Goal: Answer question/provide support: Share knowledge or assist other users

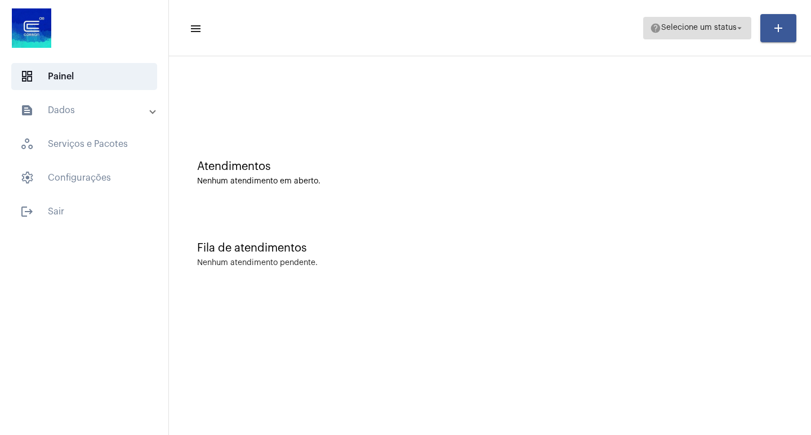
click at [740, 31] on mat-icon "arrow_drop_down" at bounding box center [739, 28] width 10 height 10
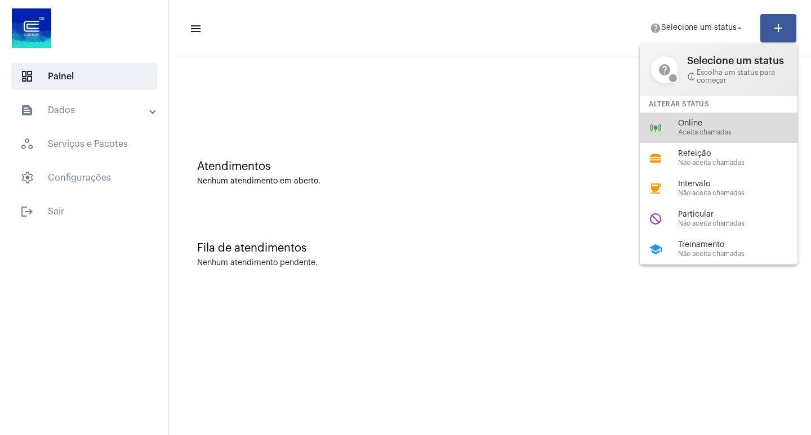
click at [710, 133] on span "Aceita chamadas" at bounding box center [742, 132] width 128 height 7
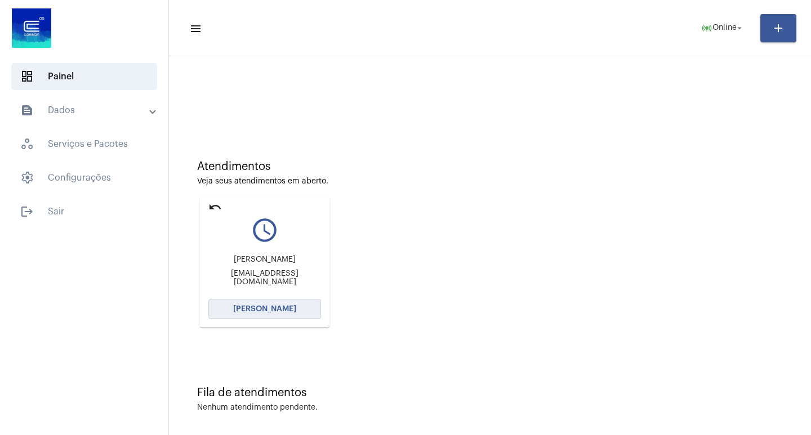
click at [260, 310] on span "[PERSON_NAME]" at bounding box center [264, 309] width 63 height 8
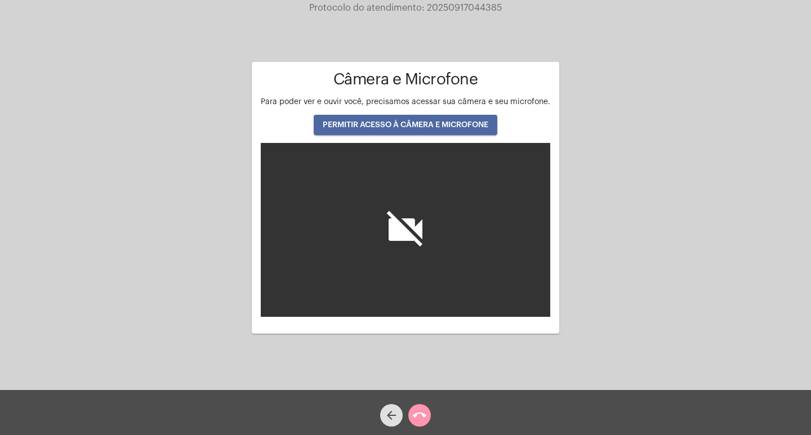
click at [425, 124] on span "PERMITIR ACESSO À CÂMERA E MICROFONE" at bounding box center [406, 125] width 166 height 8
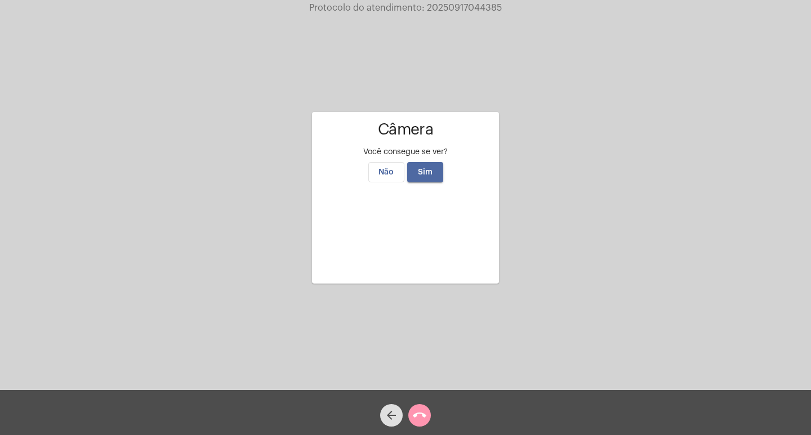
click at [428, 168] on span "Sim" at bounding box center [425, 172] width 15 height 8
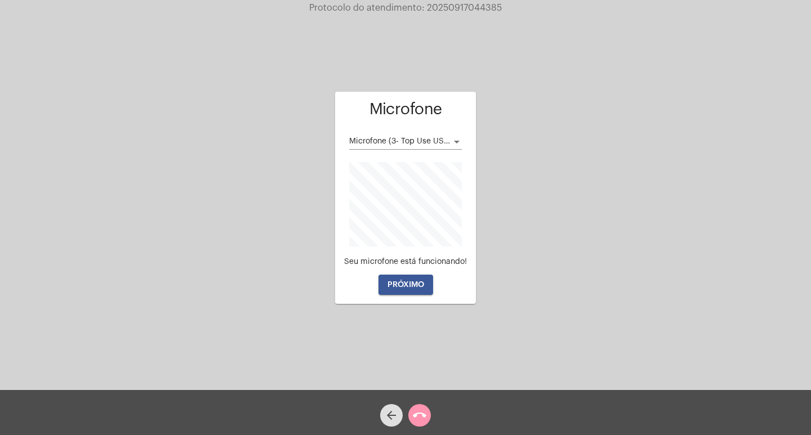
click at [416, 287] on span "PRÓXIMO" at bounding box center [405, 285] width 37 height 8
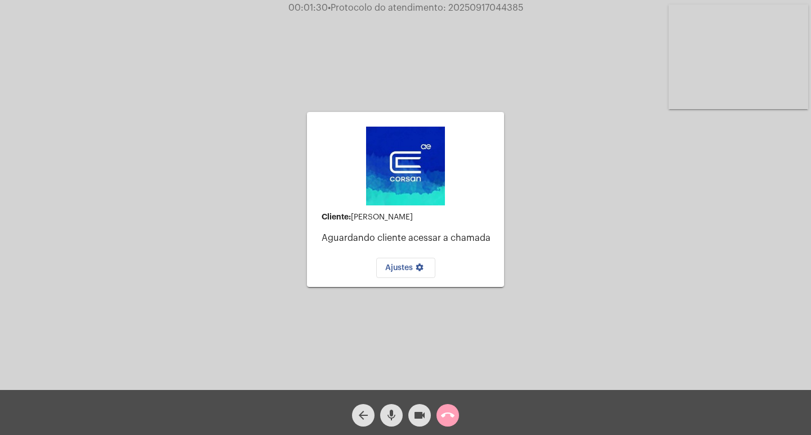
click at [458, 414] on button "call_end" at bounding box center [447, 415] width 23 height 23
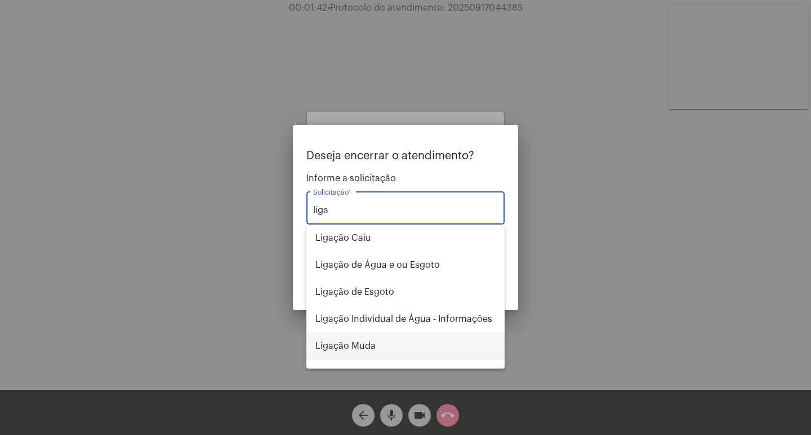
click at [364, 348] on span "Ligação Muda" at bounding box center [405, 346] width 180 height 27
type input "Ligação Muda"
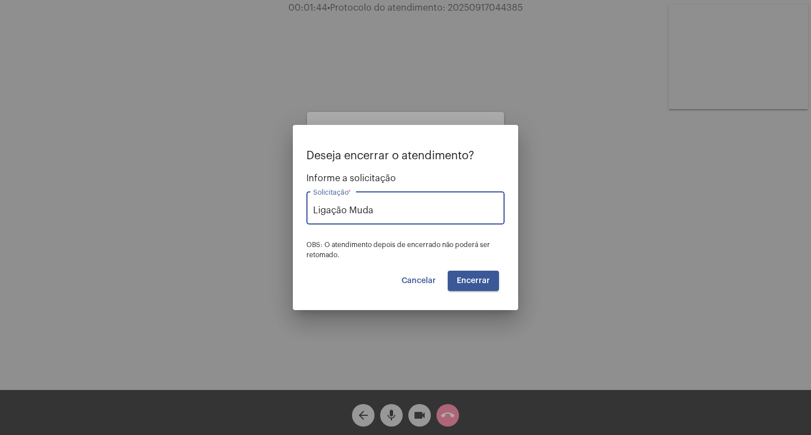
click at [478, 280] on span "Encerrar" at bounding box center [473, 281] width 33 height 8
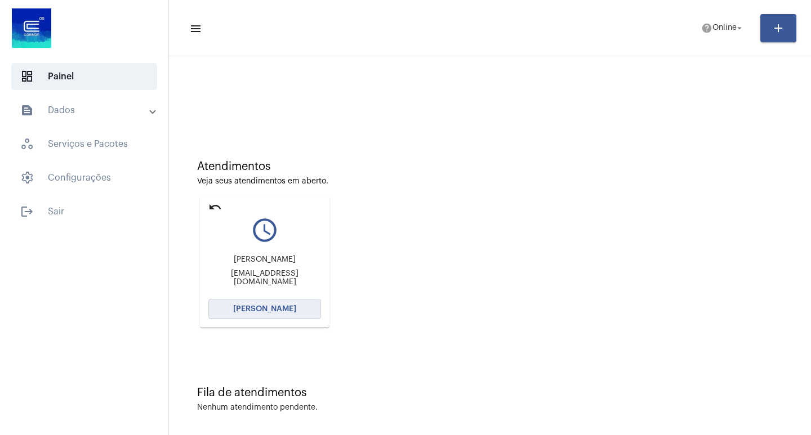
click at [276, 307] on span "[PERSON_NAME]" at bounding box center [264, 309] width 63 height 8
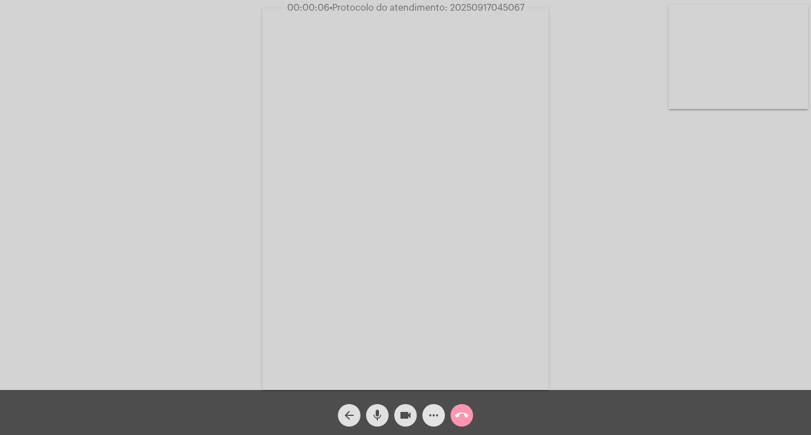
click at [432, 413] on mat-icon "more_horiz" at bounding box center [434, 416] width 14 height 14
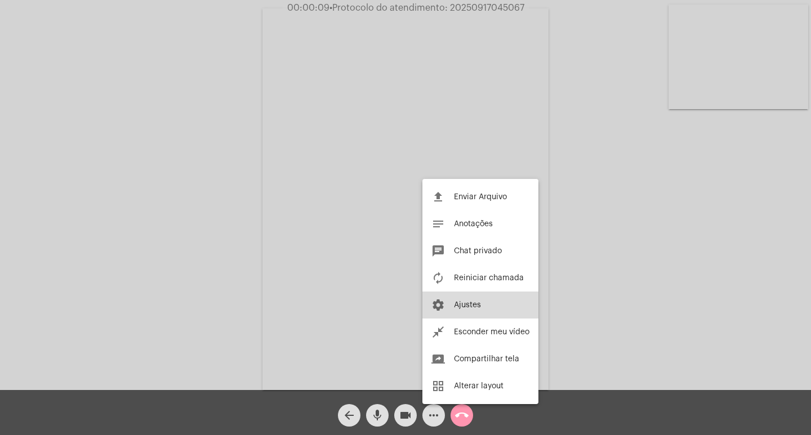
click at [485, 305] on button "settings Ajustes" at bounding box center [480, 305] width 116 height 27
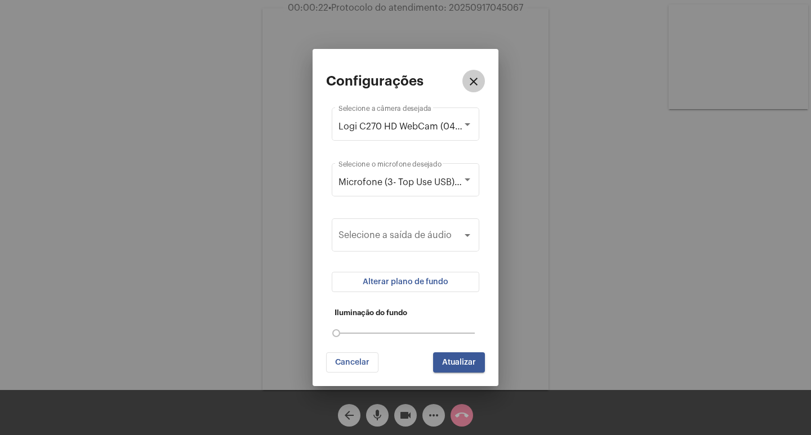
click at [478, 75] on mat-icon "close" at bounding box center [474, 82] width 14 height 14
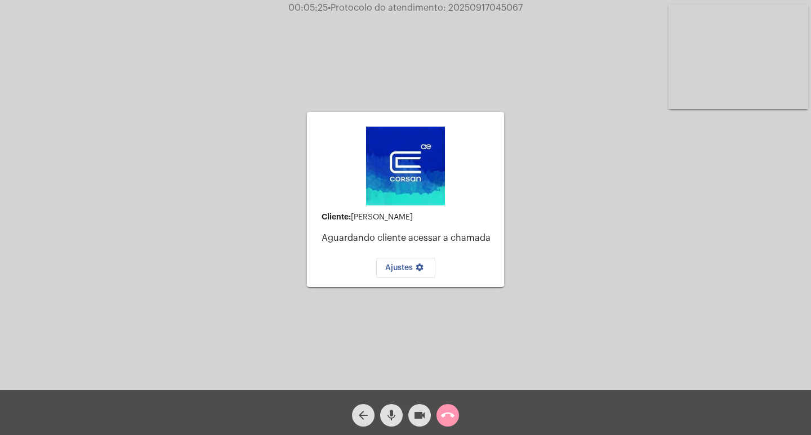
click at [403, 266] on span "Ajustes settings" at bounding box center [405, 268] width 41 height 8
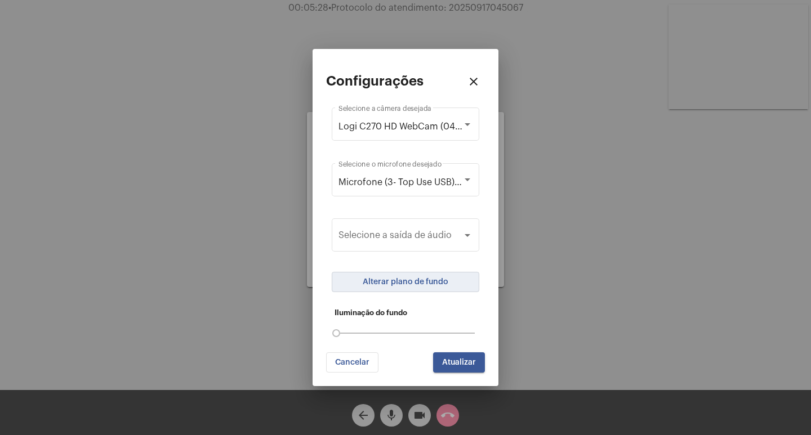
click at [395, 281] on span "Alterar plano de fundo" at bounding box center [406, 282] width 86 height 8
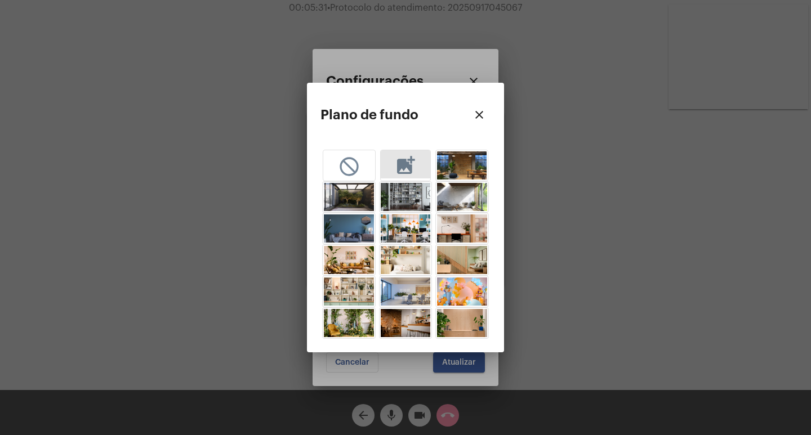
click at [412, 166] on mat-icon "add_photo_alternate" at bounding box center [405, 164] width 23 height 21
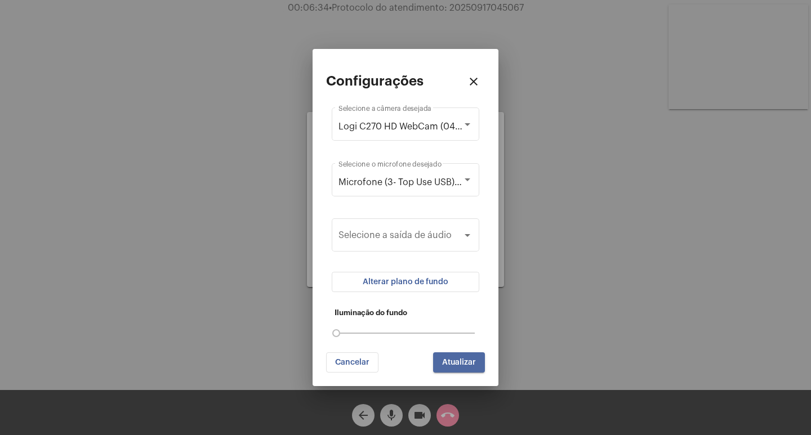
click at [456, 360] on span "Atualizar" at bounding box center [459, 363] width 34 height 8
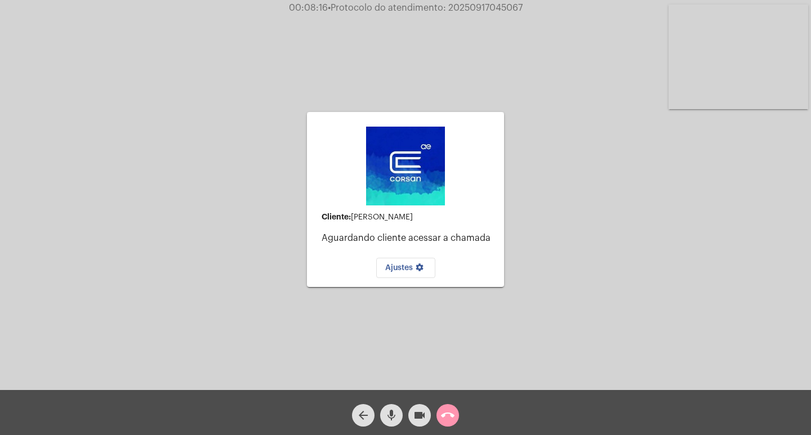
click at [449, 415] on mat-icon "call_end" at bounding box center [448, 416] width 14 height 14
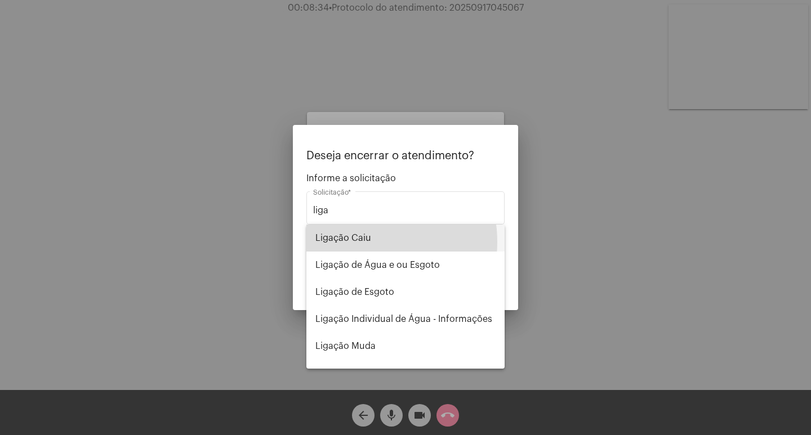
click at [356, 242] on span "Ligação Caiu" at bounding box center [405, 238] width 180 height 27
type input "Ligação Caiu"
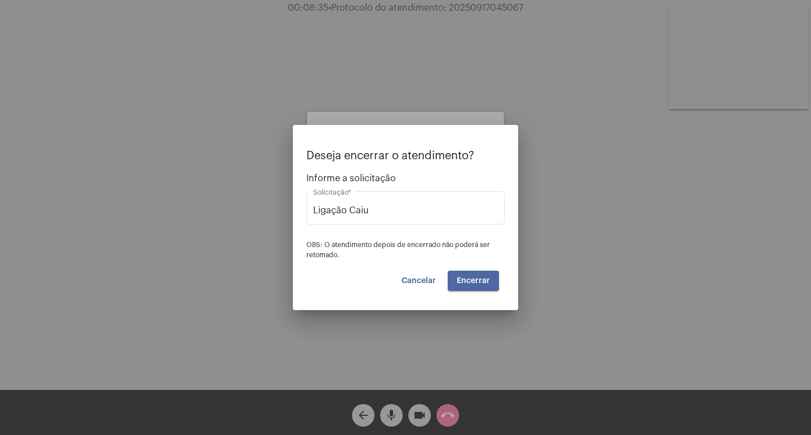
click at [470, 281] on span "Encerrar" at bounding box center [473, 281] width 33 height 8
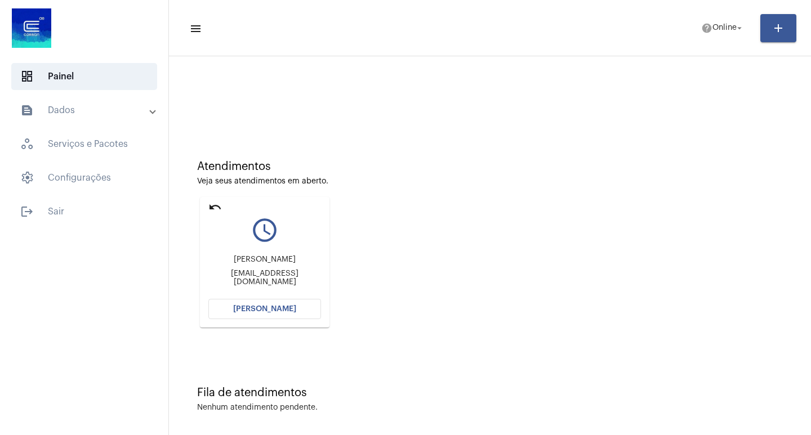
click at [272, 308] on span "[PERSON_NAME]" at bounding box center [264, 309] width 63 height 8
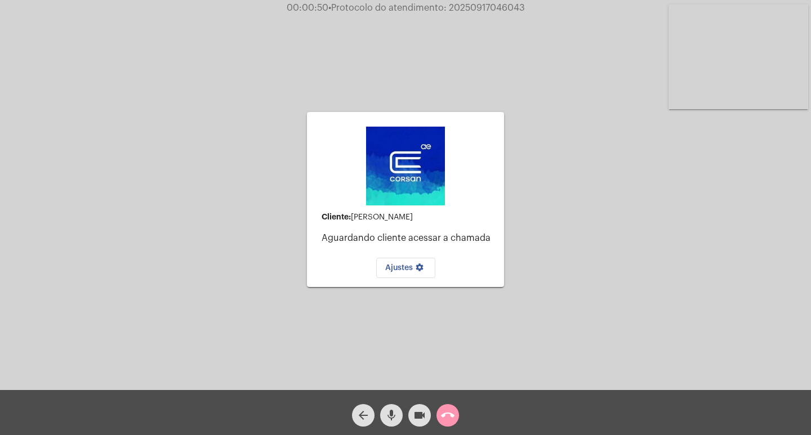
click at [455, 412] on button "call_end" at bounding box center [447, 415] width 23 height 23
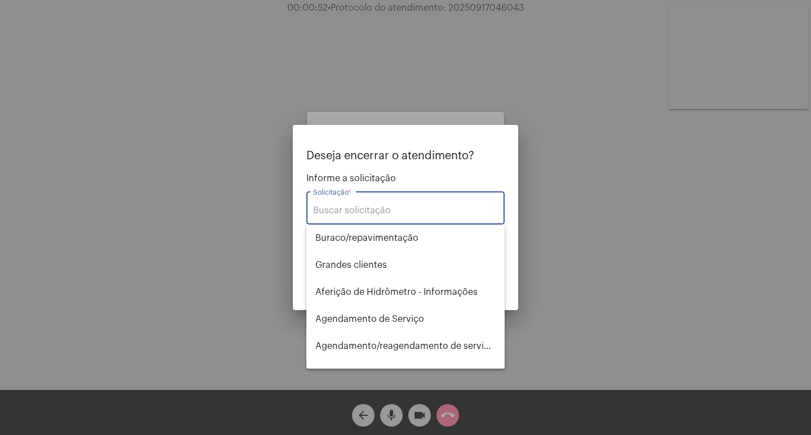
click at [378, 205] on div "Solicitação *" at bounding box center [405, 206] width 185 height 35
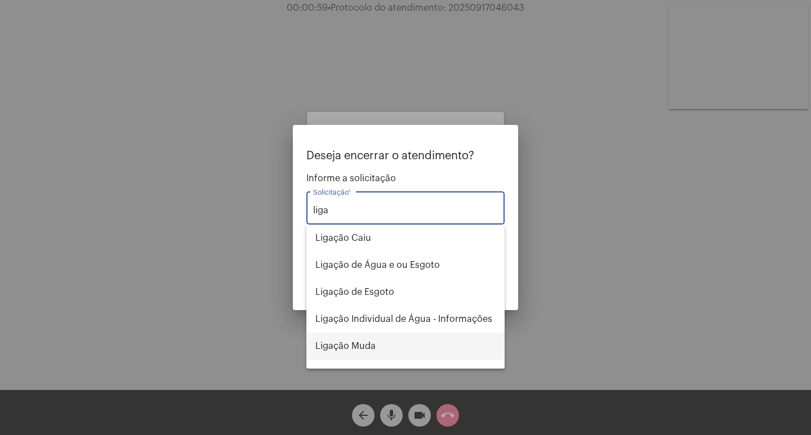
click at [381, 354] on span "Ligação Muda" at bounding box center [405, 346] width 180 height 27
type input "Ligação Muda"
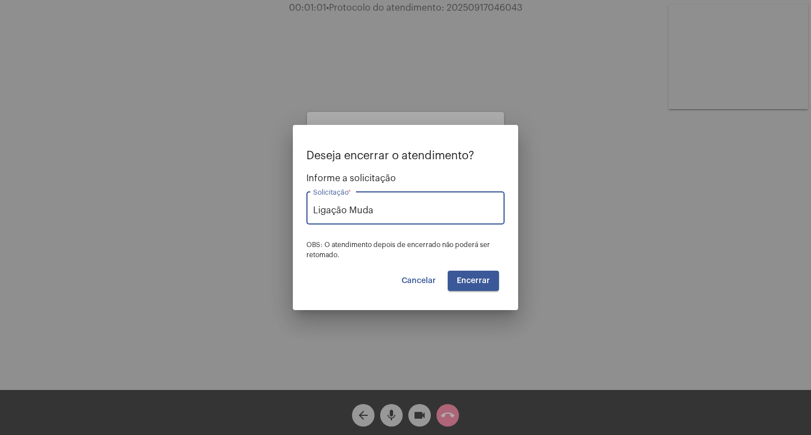
click at [466, 275] on button "Encerrar" at bounding box center [473, 281] width 51 height 20
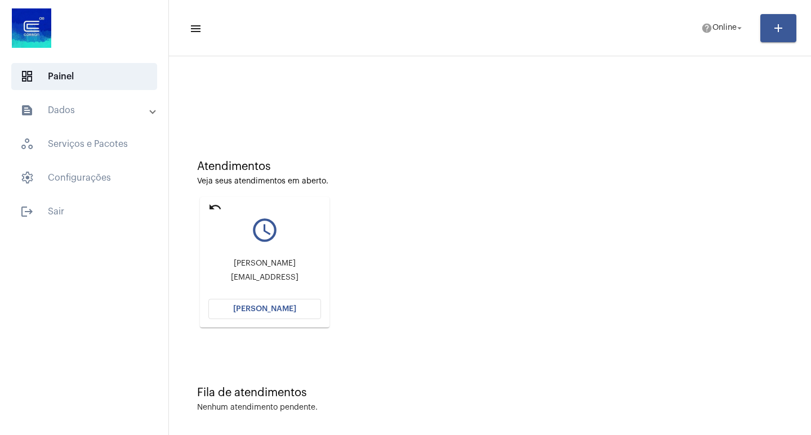
click at [257, 306] on span "[PERSON_NAME]" at bounding box center [264, 309] width 63 height 8
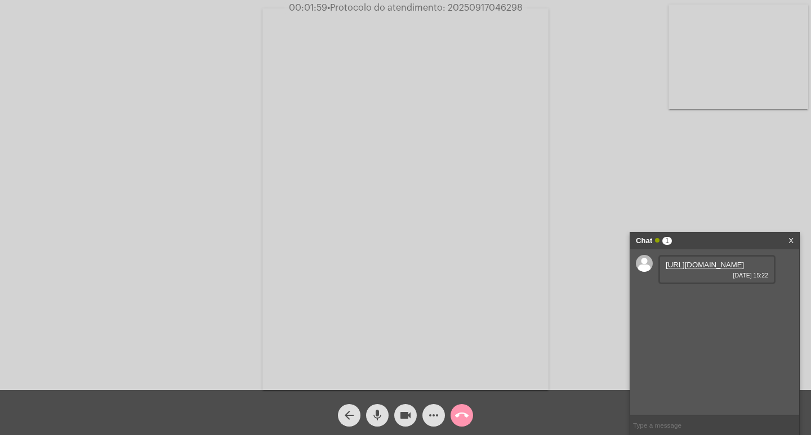
click at [707, 269] on link "[URL][DOMAIN_NAME]" at bounding box center [704, 265] width 78 height 8
click at [699, 301] on link "[URL][DOMAIN_NAME]" at bounding box center [704, 297] width 78 height 8
click at [457, 413] on mat-icon "call_end" at bounding box center [462, 416] width 14 height 14
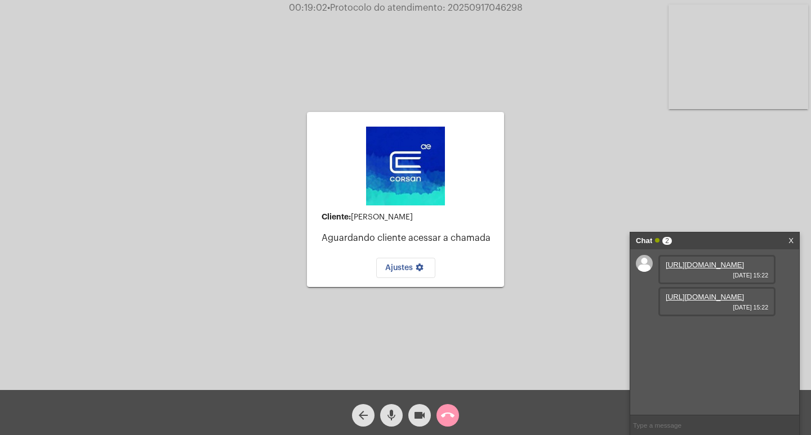
drag, startPoint x: 446, startPoint y: 8, endPoint x: 503, endPoint y: -2, distance: 58.2
click at [503, 0] on html "00:19:02 • Protocolo do atendimento: 20250917046298 Cliente: [PERSON_NAME] Agua…" at bounding box center [405, 217] width 811 height 435
drag, startPoint x: 522, startPoint y: 3, endPoint x: 511, endPoint y: 7, distance: 12.5
click at [511, 7] on span "00:19:03 • Protocolo do atendimento: 20250917046298" at bounding box center [405, 7] width 243 height 11
click at [534, 12] on div "00:19:04 • Protocolo do atendimento: 20250917046298" at bounding box center [405, 8] width 811 height 10
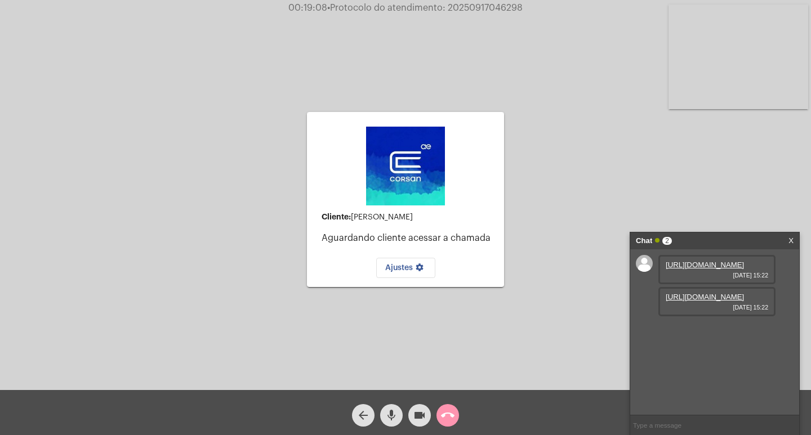
drag, startPoint x: 522, startPoint y: 6, endPoint x: 444, endPoint y: 11, distance: 79.0
click at [444, 11] on span "00:19:08 • Protocolo do atendimento: 20250917046298" at bounding box center [405, 7] width 243 height 11
copy span "20250917046298"
click at [441, 416] on mat-icon "call_end" at bounding box center [448, 416] width 14 height 14
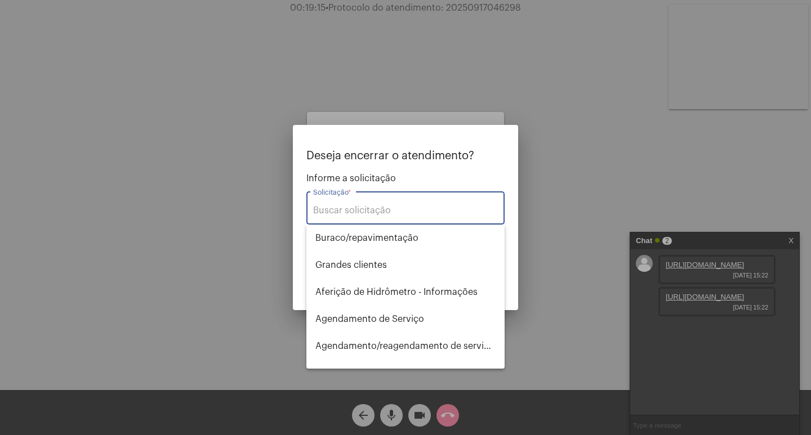
click at [375, 207] on input "Solicitação *" at bounding box center [405, 210] width 185 height 10
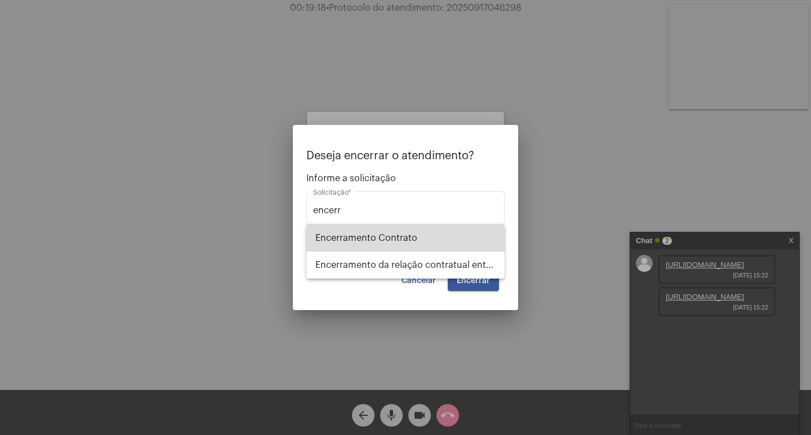
click at [378, 244] on span "Encerramento Contrato" at bounding box center [405, 238] width 180 height 27
type input "Encerramento Contrato"
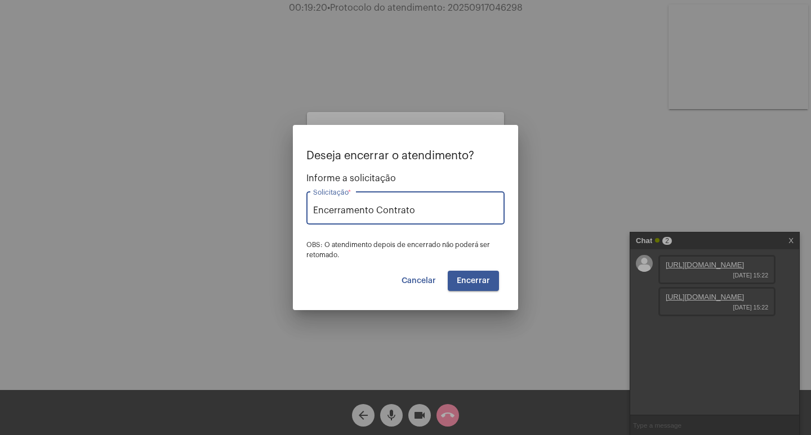
click at [466, 280] on span "Encerrar" at bounding box center [473, 281] width 33 height 8
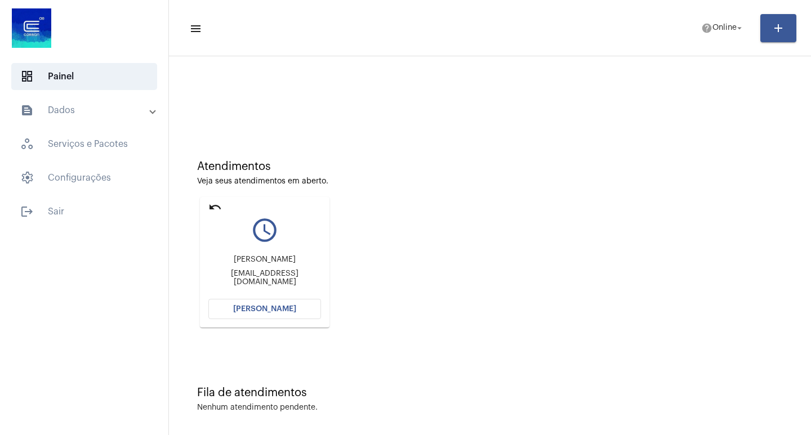
click at [274, 304] on button "[PERSON_NAME]" at bounding box center [264, 309] width 113 height 20
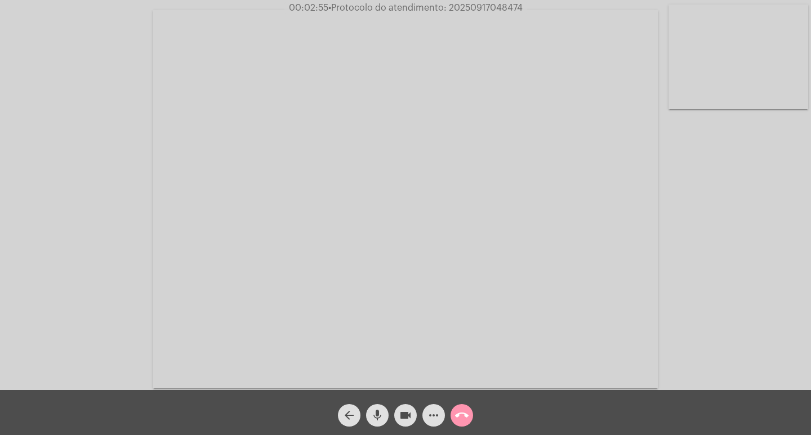
click at [410, 415] on mat-icon "videocam" at bounding box center [406, 416] width 14 height 14
click at [404, 415] on mat-icon "videocam_off" at bounding box center [406, 416] width 14 height 14
click at [398, 415] on button "videocam" at bounding box center [405, 415] width 23 height 23
click at [408, 410] on mat-icon "videocam_off" at bounding box center [406, 416] width 14 height 14
click at [405, 410] on mat-icon "videocam" at bounding box center [406, 416] width 14 height 14
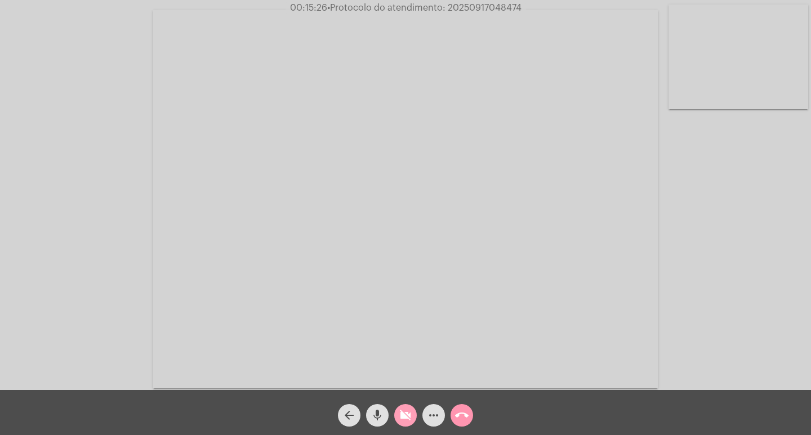
click at [404, 409] on mat-icon "videocam_off" at bounding box center [406, 416] width 14 height 14
click at [404, 415] on mat-icon "videocam" at bounding box center [406, 416] width 14 height 14
click at [405, 410] on mat-icon "videocam_off" at bounding box center [406, 416] width 14 height 14
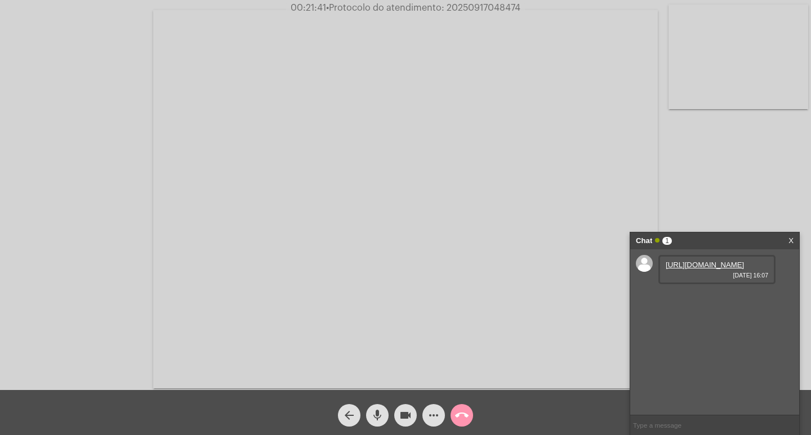
click at [695, 269] on link "[URL][DOMAIN_NAME]" at bounding box center [704, 265] width 78 height 8
click at [698, 301] on link "[URL][DOMAIN_NAME]" at bounding box center [704, 297] width 78 height 8
click at [716, 301] on link "[URL][DOMAIN_NAME]" at bounding box center [704, 297] width 78 height 8
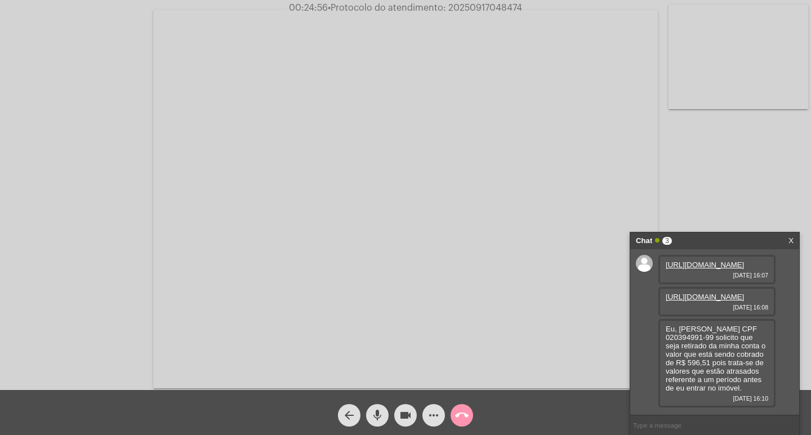
click at [735, 184] on div "Acessando Câmera e Microfone..." at bounding box center [405, 198] width 808 height 390
click at [406, 411] on mat-icon "videocam" at bounding box center [406, 416] width 14 height 14
click at [400, 415] on mat-icon "videocam_off" at bounding box center [406, 416] width 14 height 14
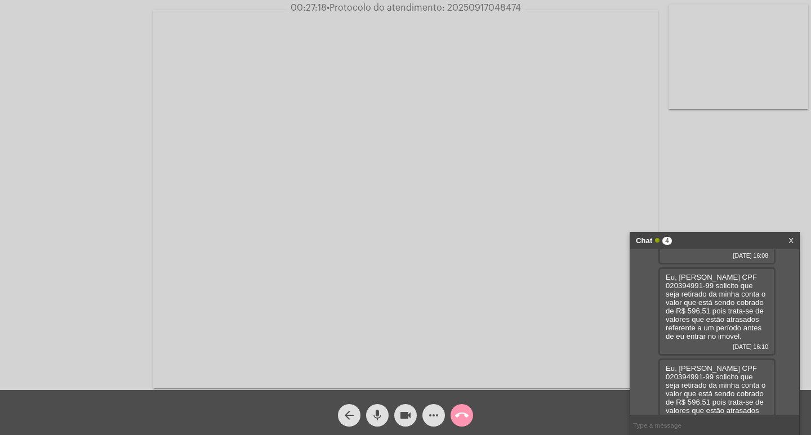
scroll to position [151, 0]
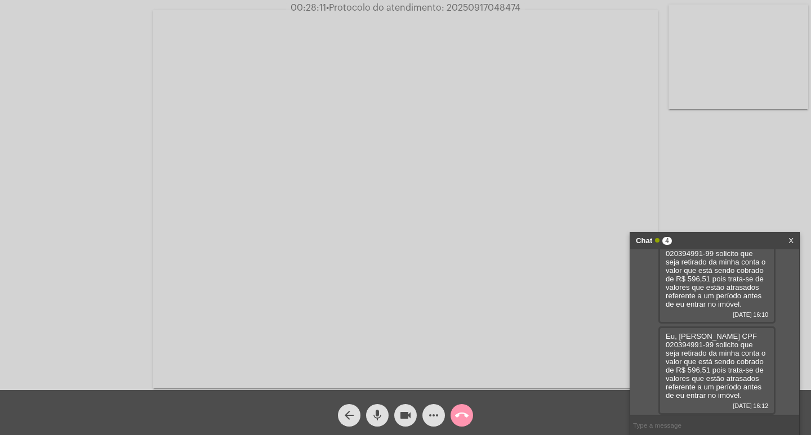
click at [406, 421] on mat-icon "videocam" at bounding box center [406, 416] width 14 height 14
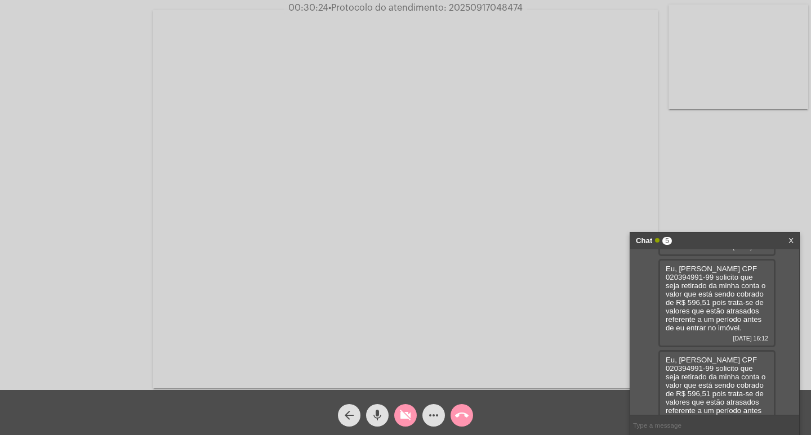
scroll to position [276, 0]
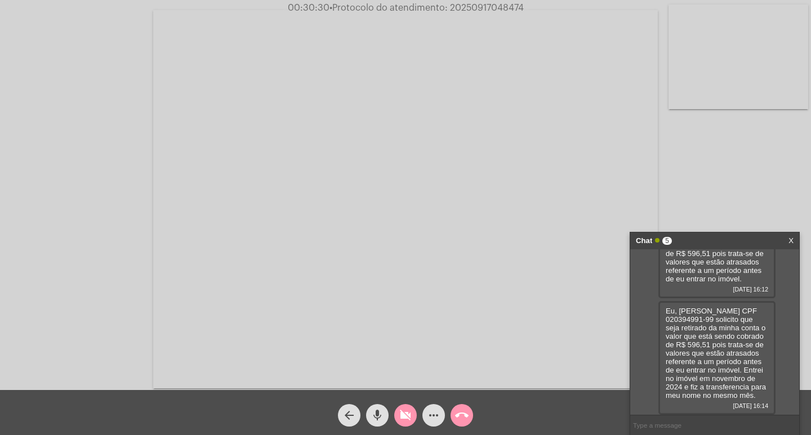
click at [406, 417] on mat-icon "videocam_off" at bounding box center [406, 416] width 14 height 14
click at [410, 415] on mat-icon "videocam" at bounding box center [406, 416] width 14 height 14
click at [405, 406] on span "videocam_off" at bounding box center [406, 415] width 14 height 23
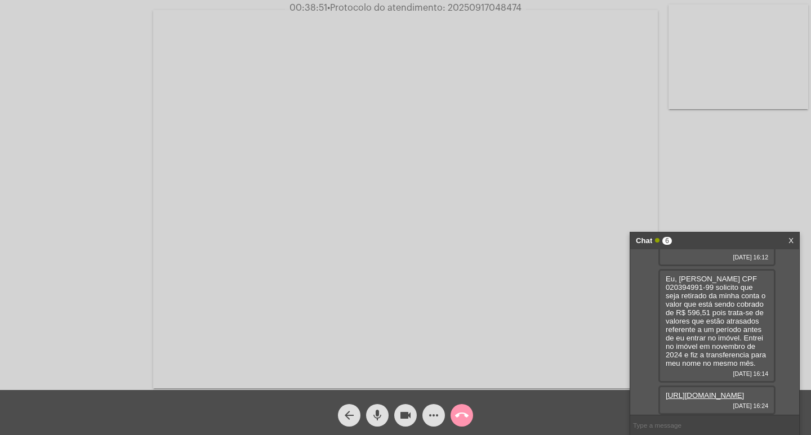
scroll to position [334, 0]
click at [712, 391] on link "[URL][DOMAIN_NAME]" at bounding box center [704, 395] width 78 height 8
click at [400, 415] on mat-icon "videocam" at bounding box center [406, 416] width 14 height 14
click at [400, 415] on mat-icon "videocam_off" at bounding box center [406, 416] width 14 height 14
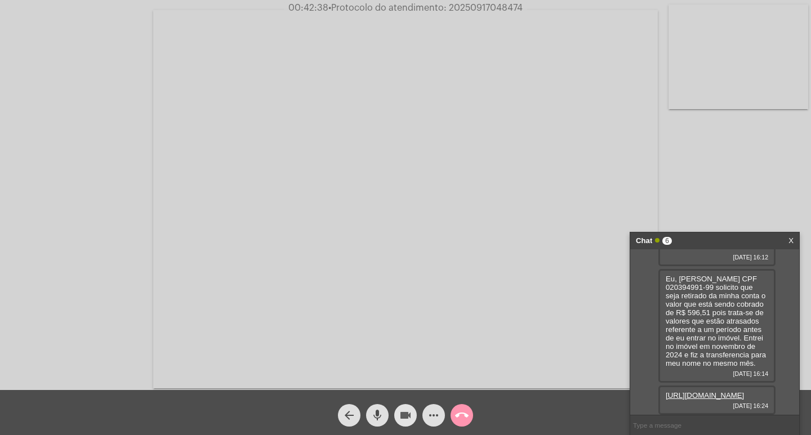
click at [406, 418] on mat-icon "videocam" at bounding box center [406, 416] width 14 height 14
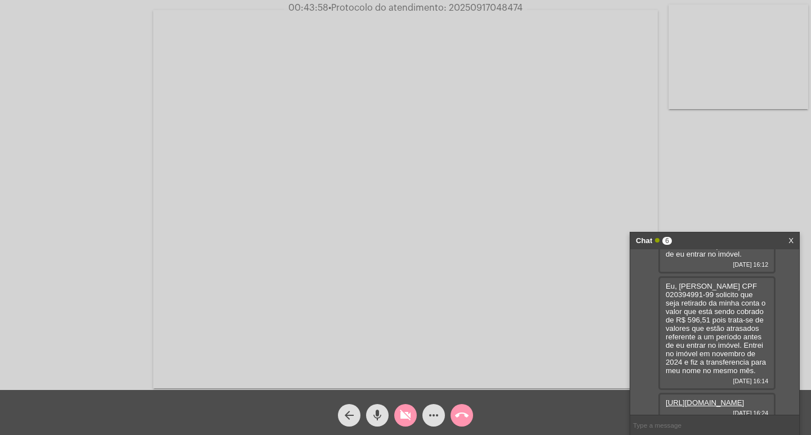
scroll to position [281, 0]
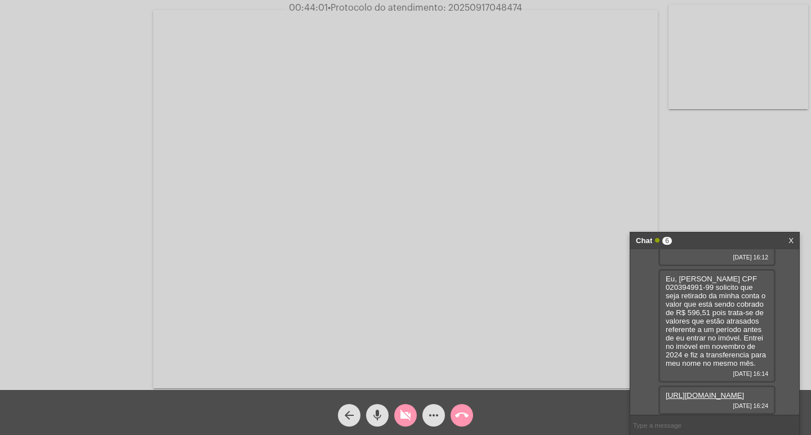
drag, startPoint x: 659, startPoint y: 298, endPoint x: 630, endPoint y: 301, distance: 28.8
click at [638, 317] on div "[URL][DOMAIN_NAME] [DATE] 16:07 [URL][DOMAIN_NAME] [DATE] 16:08 Eu, [PERSON_NAM…" at bounding box center [714, 332] width 169 height 166
click at [409, 415] on mat-icon "videocam_off" at bounding box center [406, 416] width 14 height 14
click at [691, 425] on input "text" at bounding box center [714, 425] width 169 height 20
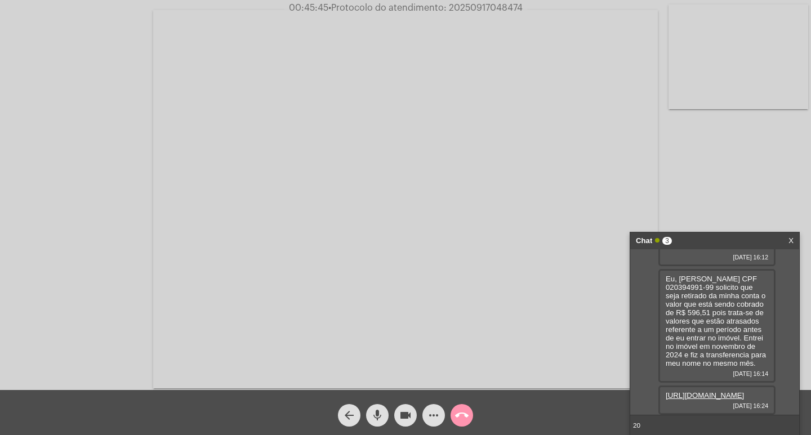
type input "2"
drag, startPoint x: 448, startPoint y: 8, endPoint x: 526, endPoint y: 15, distance: 79.1
click at [526, 15] on app-call "00:45:49 • Protocolo do atendimento: 20250917048474 Acessando Câmera e Microfon…" at bounding box center [405, 217] width 811 height 435
copy app-call "20250917048474"
click at [695, 421] on input "text" at bounding box center [714, 425] width 169 height 20
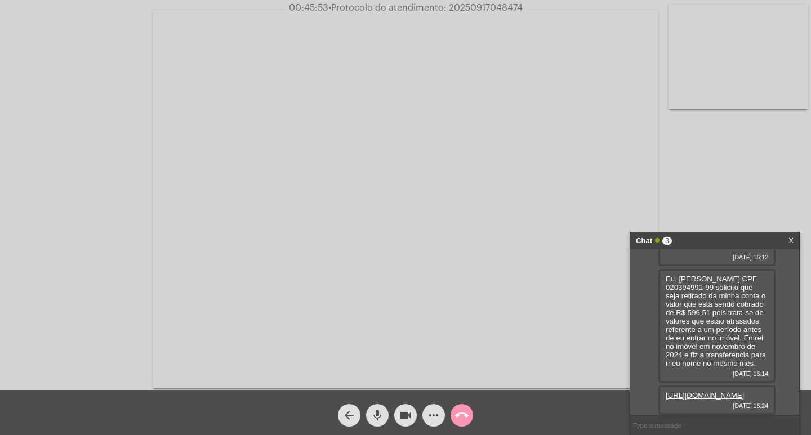
paste input "20250917048474"
type input "20250917048474"
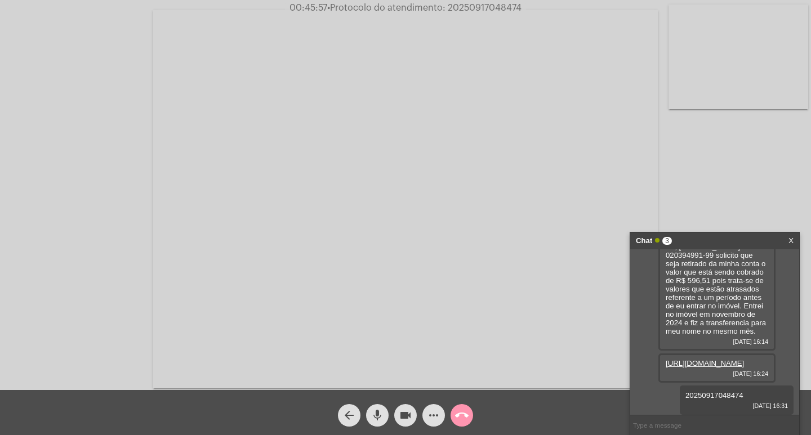
scroll to position [366, 0]
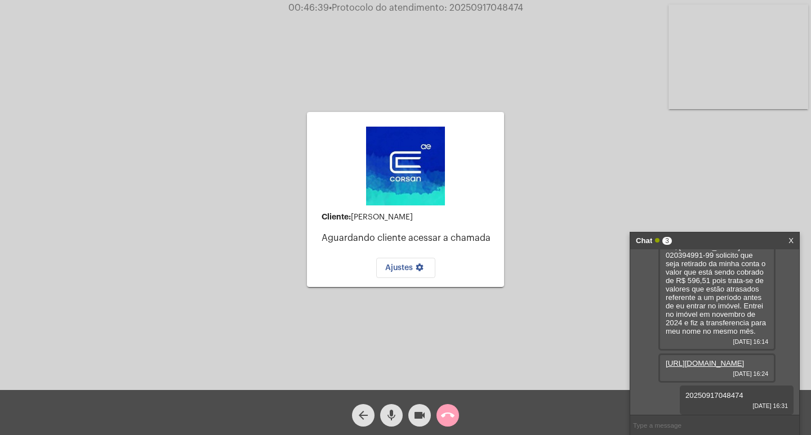
click at [448, 414] on mat-icon "call_end" at bounding box center [448, 416] width 14 height 14
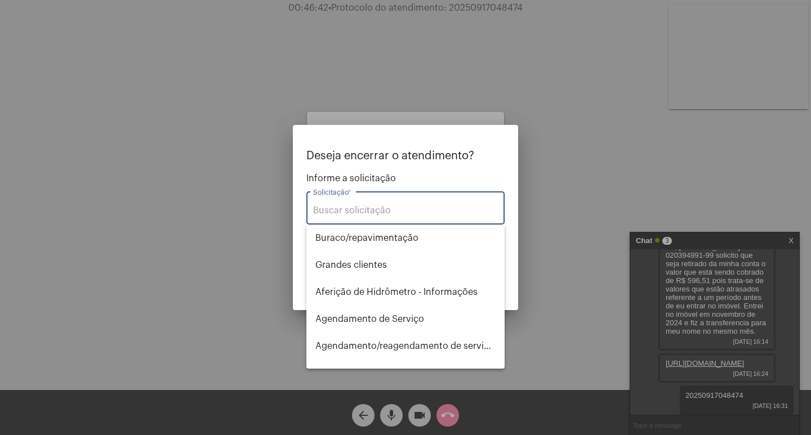
click at [373, 209] on input "Solicitação *" at bounding box center [405, 210] width 185 height 10
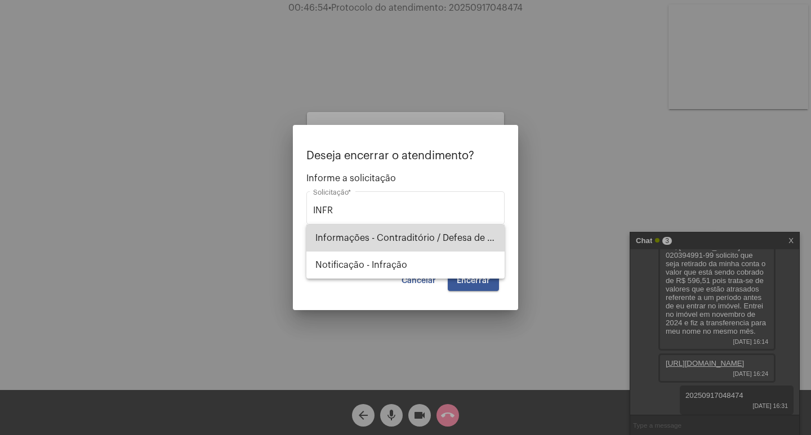
click at [381, 241] on span "Informações - Contraditório / Defesa de infração" at bounding box center [405, 238] width 180 height 27
type input "Informações - Contraditório / Defesa de infração"
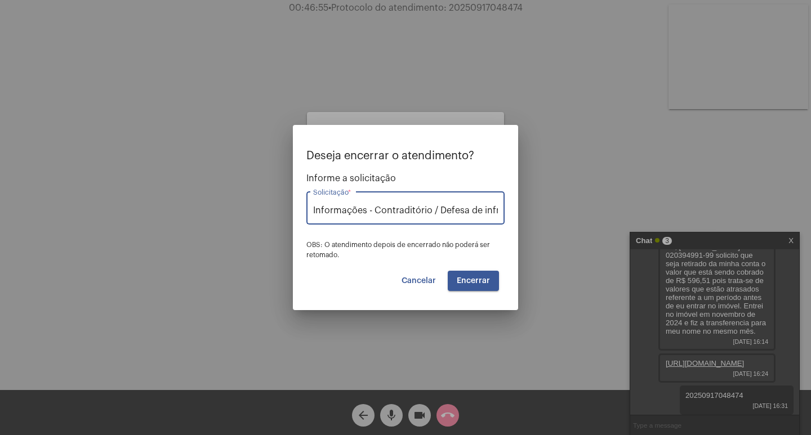
scroll to position [0, 19]
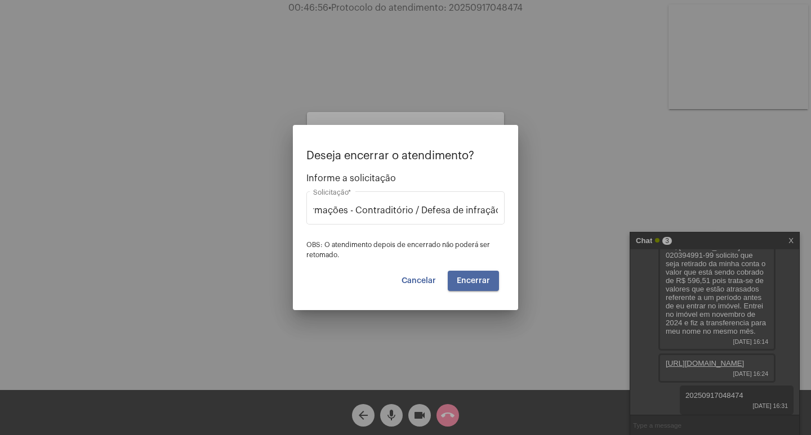
click at [476, 284] on span "Encerrar" at bounding box center [473, 281] width 33 height 8
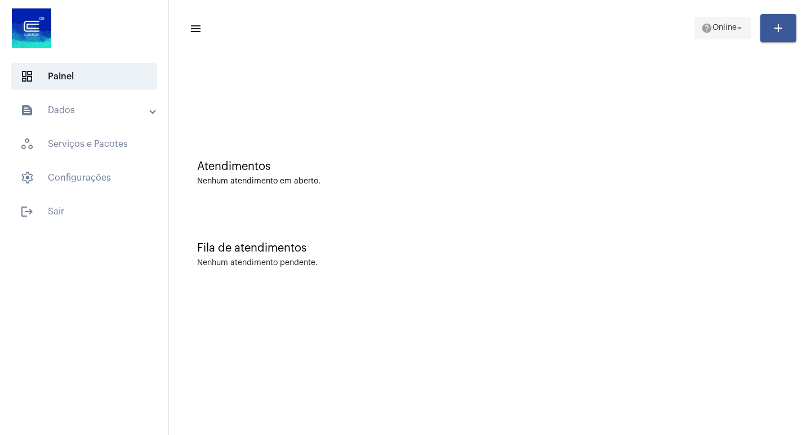
click at [743, 25] on mat-icon "arrow_drop_down" at bounding box center [739, 28] width 10 height 10
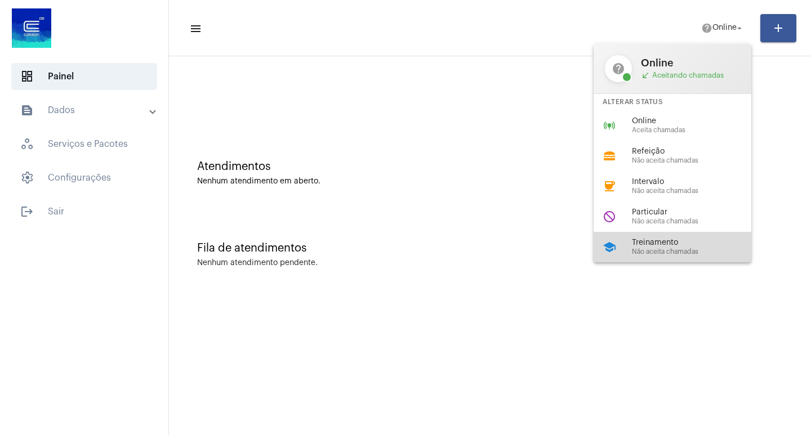
click at [655, 241] on span "Treinamento" at bounding box center [696, 243] width 128 height 8
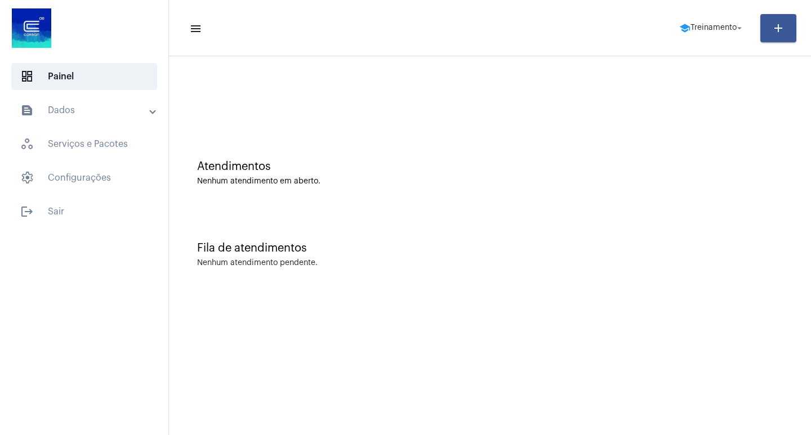
click at [70, 110] on mat-panel-title "text_snippet_outlined Dados" at bounding box center [85, 111] width 130 height 14
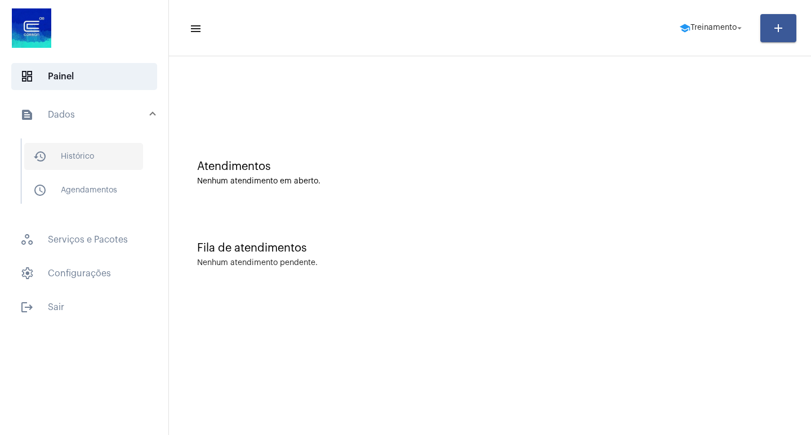
click at [105, 156] on span "history_outlined Histórico" at bounding box center [83, 156] width 119 height 27
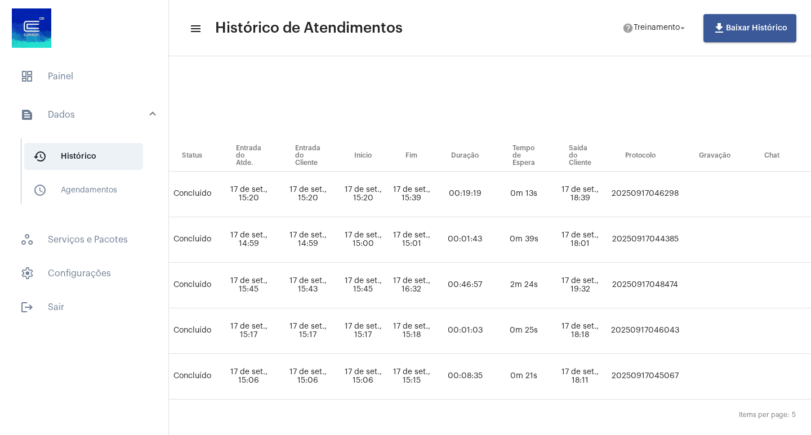
scroll to position [56, 499]
drag, startPoint x: 632, startPoint y: 286, endPoint x: 702, endPoint y: 289, distance: 69.9
click at [702, 289] on tr "[PERSON_NAME] DOS [PERSON_NAME] informacoes_contraditorio_defesa_de_infracao [P…" at bounding box center [303, 286] width 1210 height 46
copy td "20250917048474"
click at [646, 286] on td "20250917048474" at bounding box center [644, 286] width 74 height 46
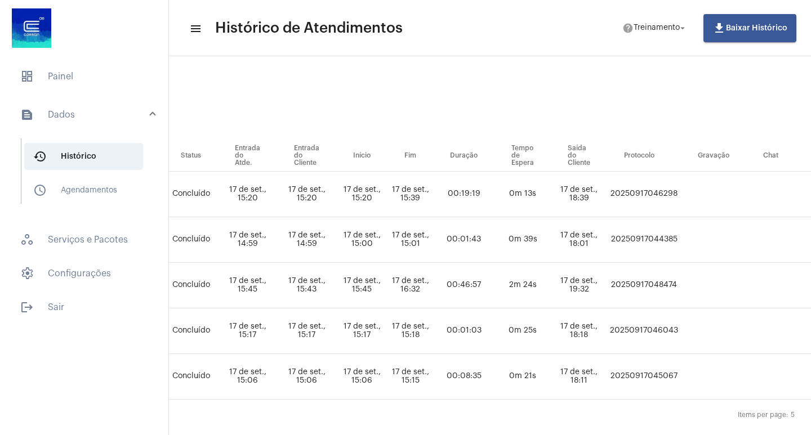
click at [646, 286] on td "20250917048474" at bounding box center [644, 286] width 74 height 46
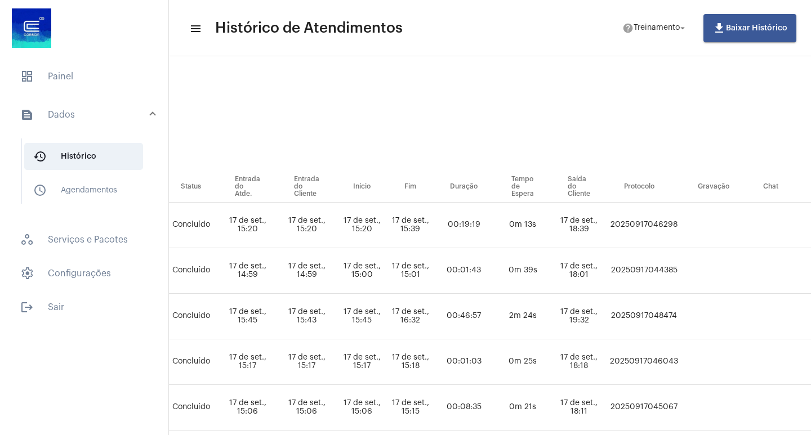
scroll to position [0, 499]
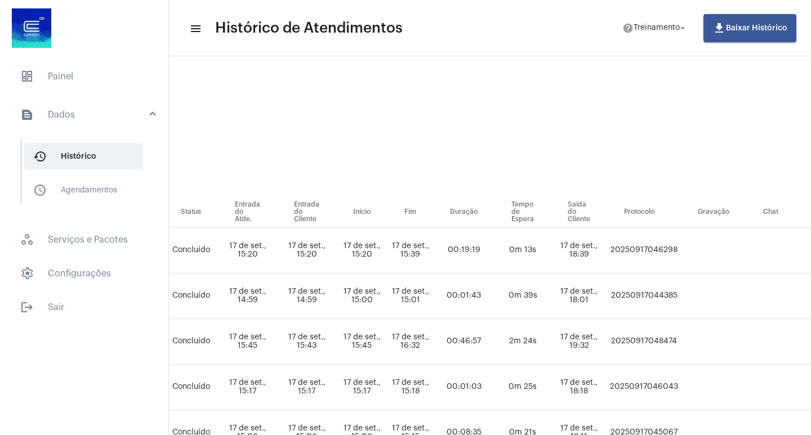
click at [661, 341] on td "20250917048474" at bounding box center [644, 342] width 74 height 46
